Goal: Information Seeking & Learning: Check status

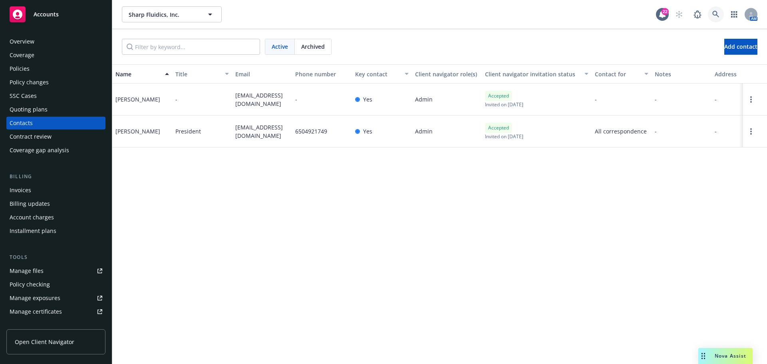
click at [719, 16] on icon at bounding box center [716, 14] width 7 height 7
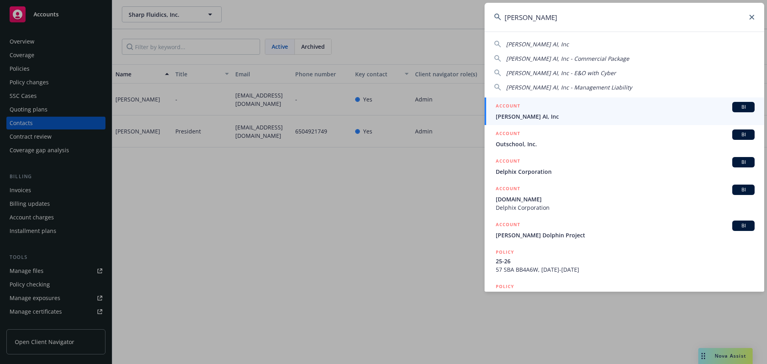
type input "[PERSON_NAME]"
click at [648, 118] on span "Delphina AI, Inc" at bounding box center [625, 116] width 259 height 8
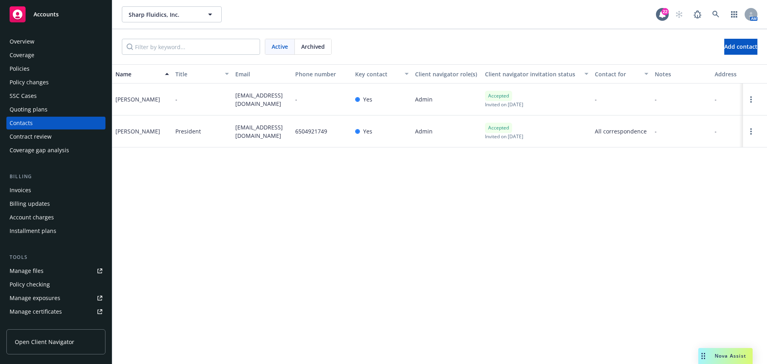
click at [48, 69] on div "Policies" at bounding box center [56, 68] width 93 height 13
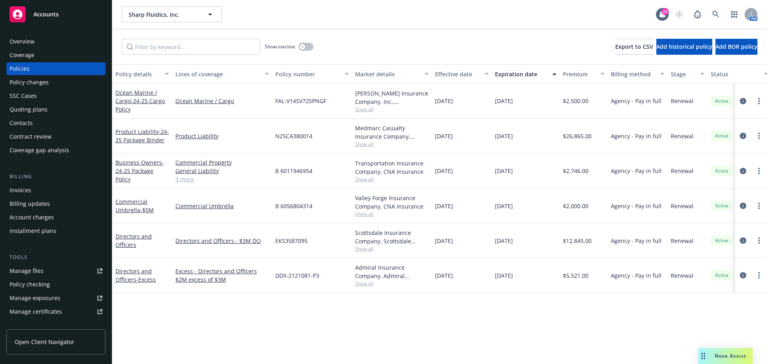
click at [57, 115] on div "Quoting plans" at bounding box center [56, 109] width 93 height 13
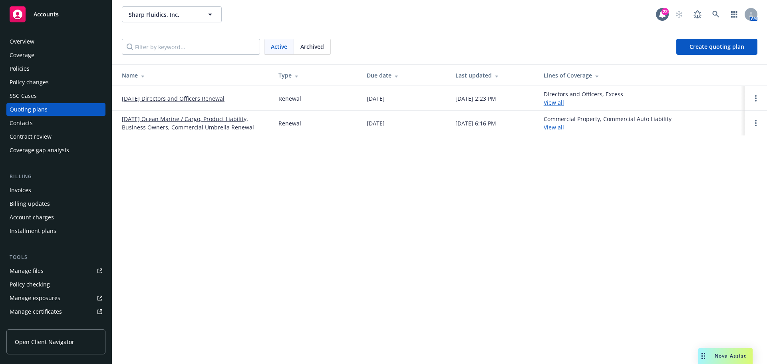
click at [306, 47] on span "Archived" at bounding box center [313, 46] width 24 height 8
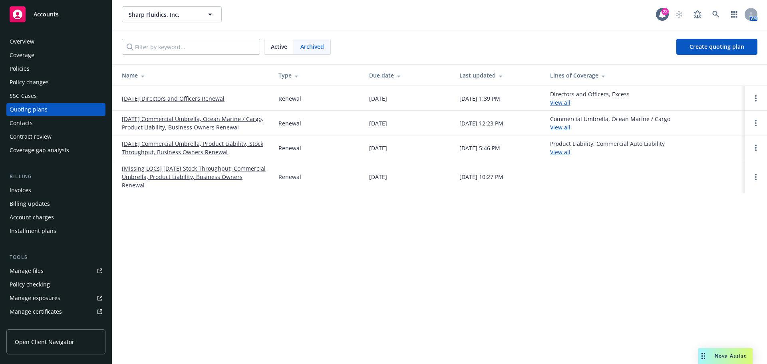
click at [282, 48] on span "Active" at bounding box center [279, 46] width 16 height 8
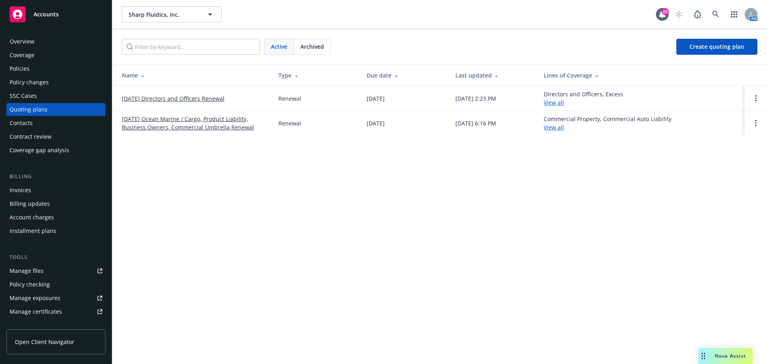
click at [217, 96] on link "[DATE] Directors and Officers Renewal" at bounding box center [173, 98] width 103 height 8
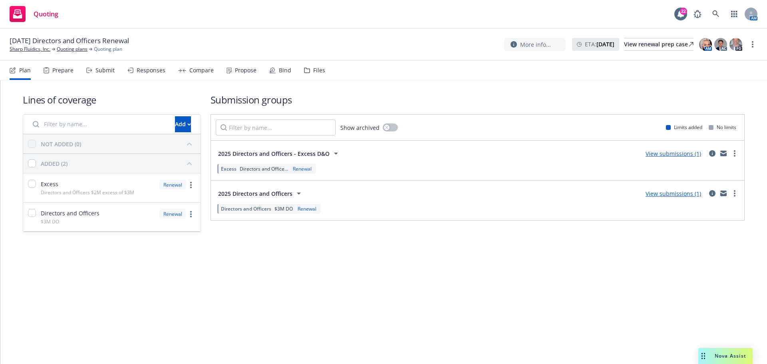
click at [309, 72] on div "Files" at bounding box center [314, 70] width 21 height 19
